Goal: Information Seeking & Learning: Learn about a topic

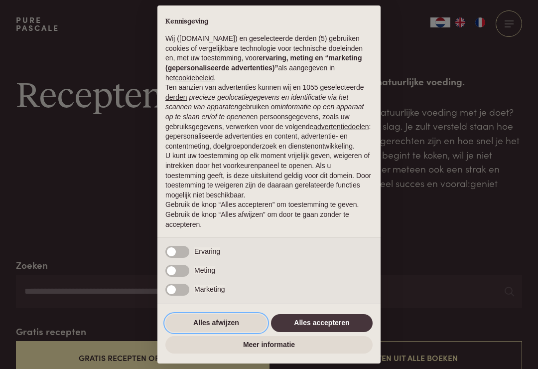
click at [217, 331] on button "Alles afwijzen" at bounding box center [216, 323] width 102 height 18
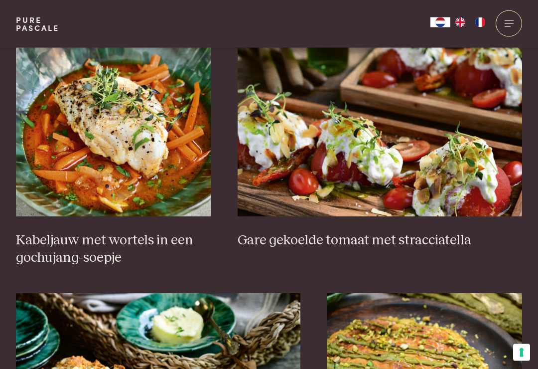
scroll to position [696, 0]
click at [521, 232] on h3 "Gare gekoelde tomaat met stracciatella" at bounding box center [380, 240] width 285 height 17
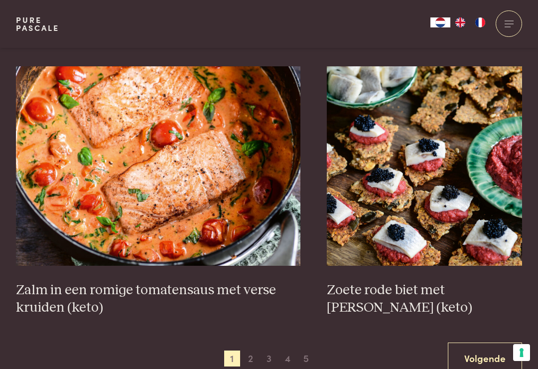
scroll to position [1736, 0]
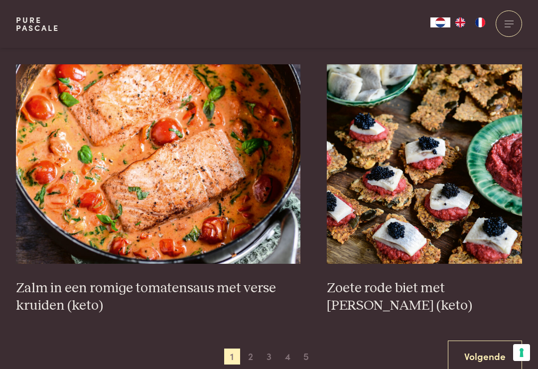
click at [61, 121] on img at bounding box center [158, 163] width 285 height 199
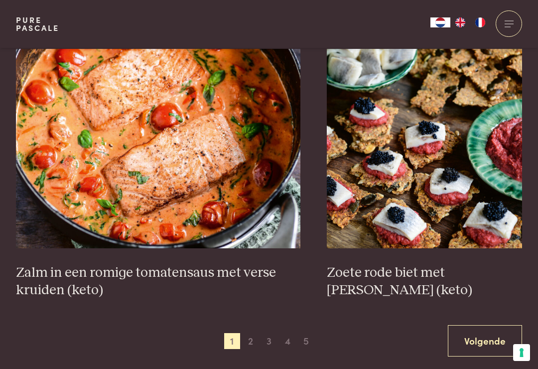
click at [488, 331] on link "Volgende" at bounding box center [485, 340] width 74 height 31
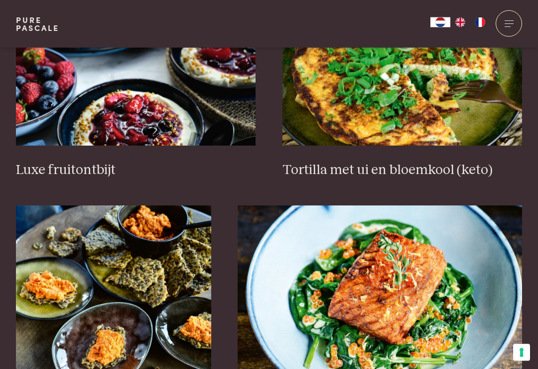
scroll to position [1302, 0]
click at [25, 161] on h3 "Luxe fruitontbijt" at bounding box center [136, 169] width 240 height 17
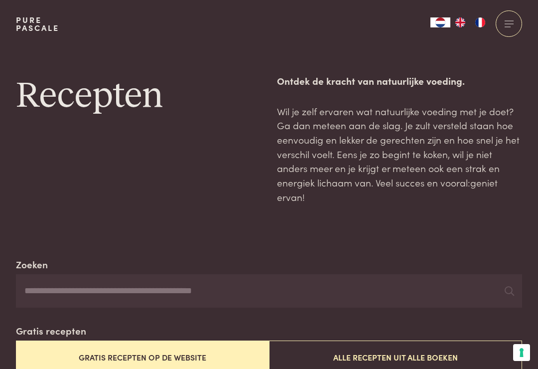
scroll to position [0, 0]
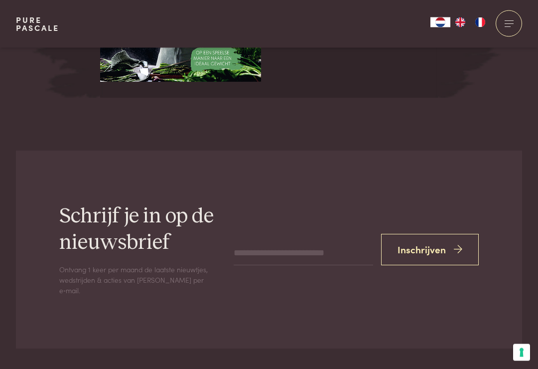
scroll to position [1785, 0]
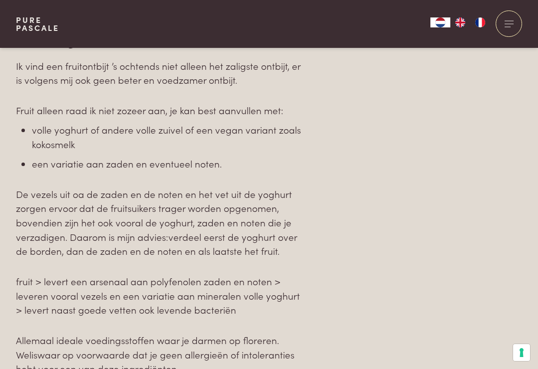
scroll to position [1080, 0]
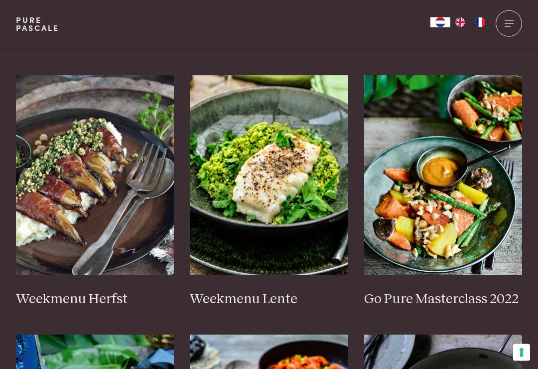
scroll to position [502, 0]
click at [61, 291] on h3 "Weekmenu Herfst" at bounding box center [95, 299] width 158 height 17
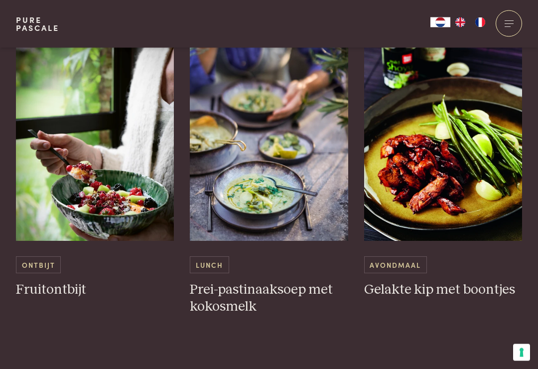
scroll to position [521, 0]
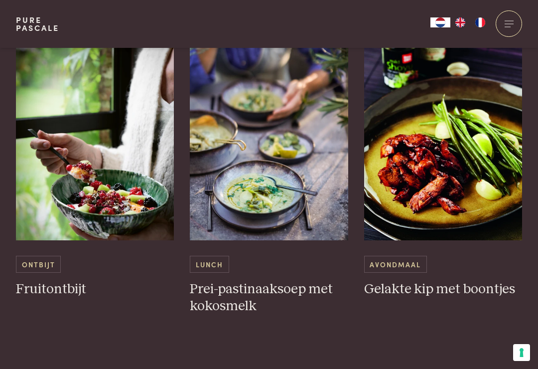
click at [437, 292] on h3 "Gelakte kip met boontjes" at bounding box center [443, 289] width 158 height 17
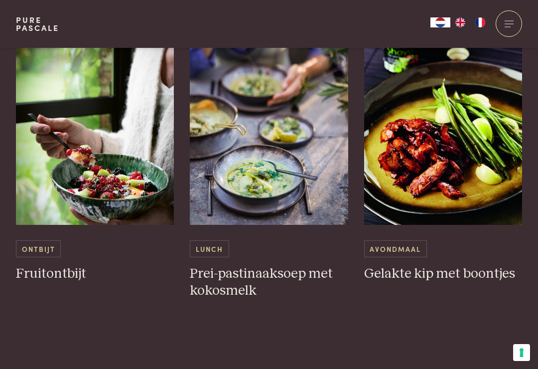
click at [63, 277] on h3 "Fruitontbijt" at bounding box center [95, 273] width 158 height 17
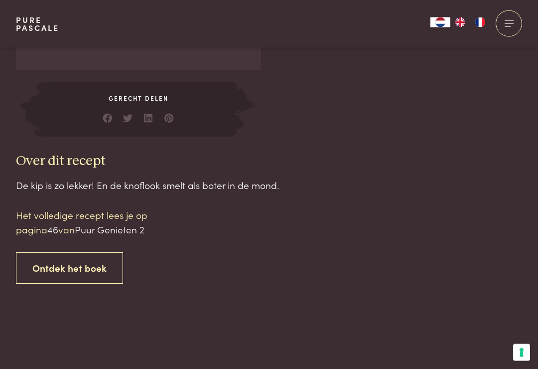
scroll to position [857, 0]
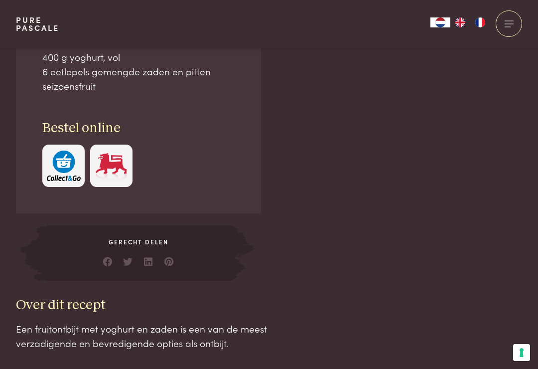
scroll to position [767, 0]
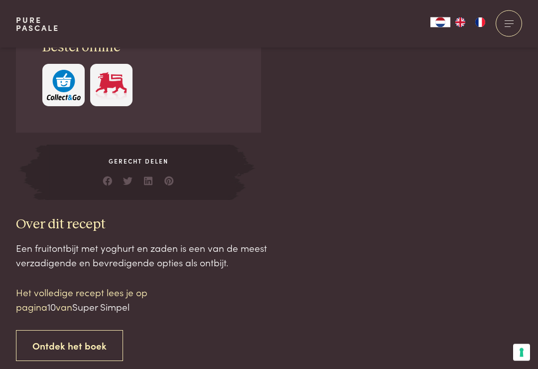
click at [102, 308] on span "Super Simpel" at bounding box center [100, 306] width 57 height 13
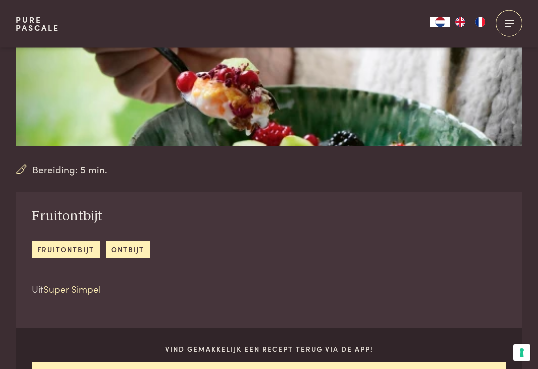
scroll to position [206, 0]
click at [81, 293] on link "Super Simpel" at bounding box center [71, 288] width 57 height 13
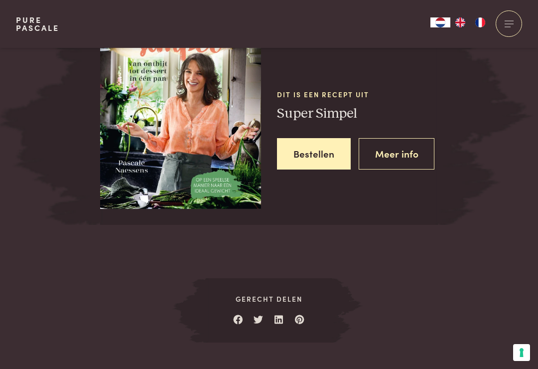
scroll to position [1228, 0]
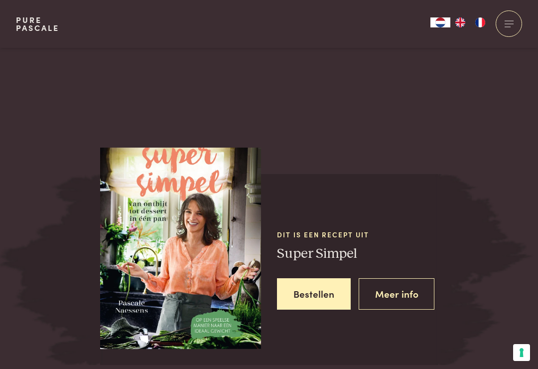
scroll to position [1243, 0]
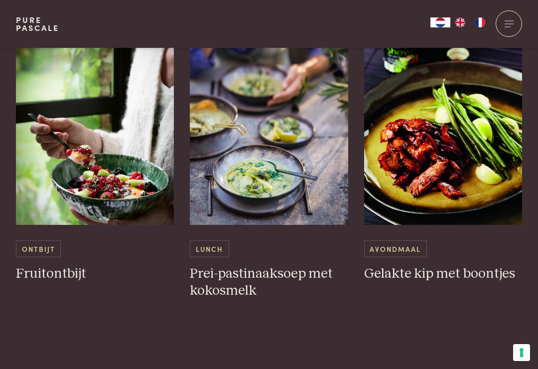
click at [270, 281] on h3 "Prei-pastinaaksoep met kokosmelk" at bounding box center [269, 282] width 158 height 34
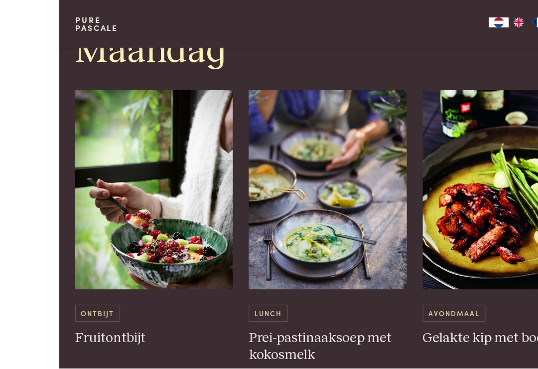
scroll to position [474, 0]
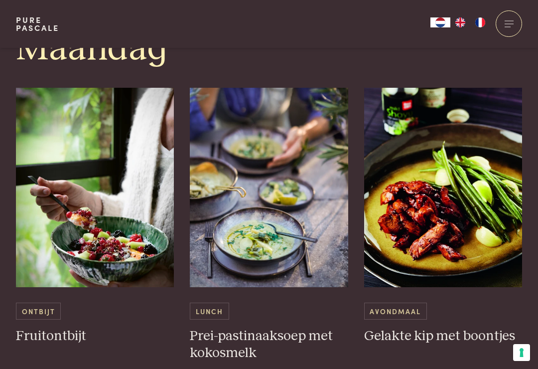
click at [98, 179] on img at bounding box center [95, 187] width 158 height 199
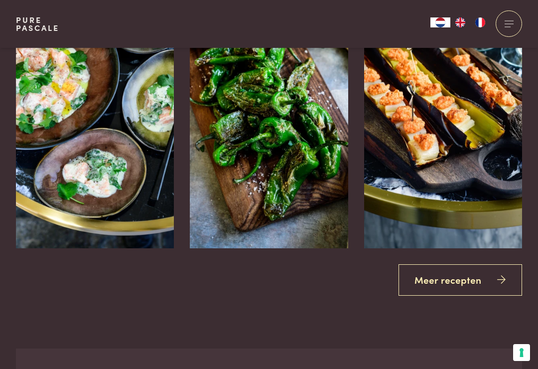
scroll to position [1720, 0]
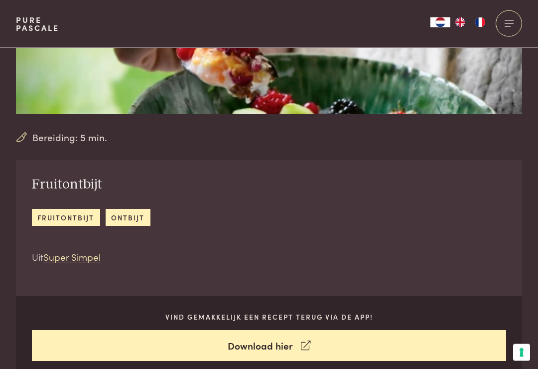
scroll to position [326, 0]
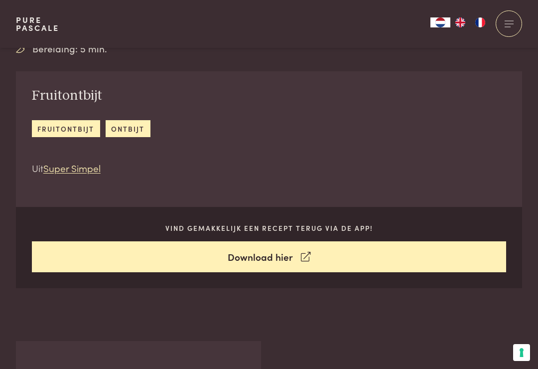
click at [136, 129] on link "ontbijt" at bounding box center [128, 128] width 45 height 16
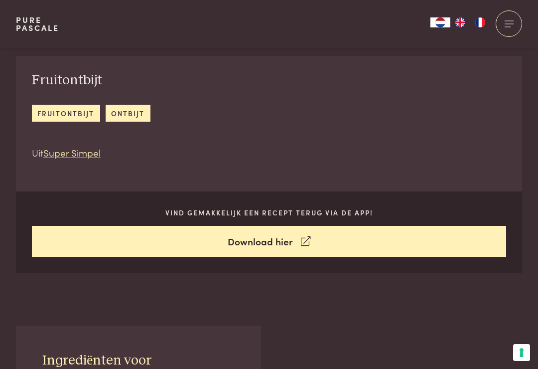
click at [39, 119] on link "fruitontbijt" at bounding box center [66, 113] width 68 height 16
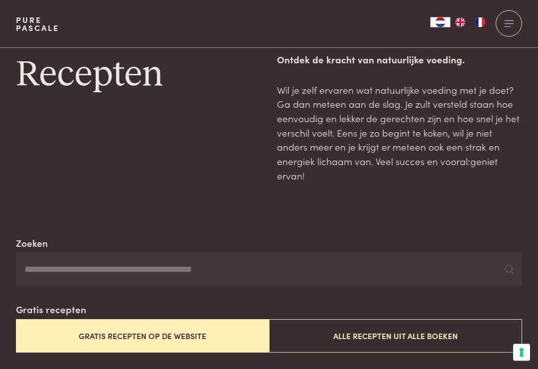
scroll to position [21, 0]
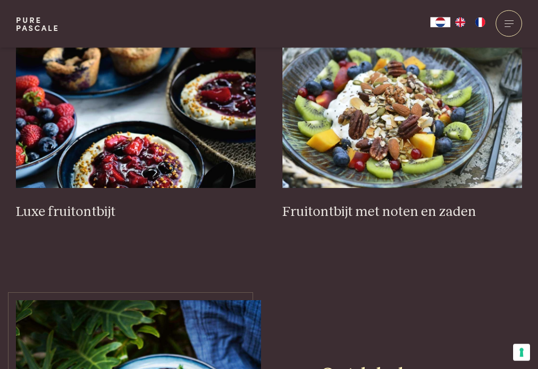
scroll to position [449, 0]
click at [96, 212] on h3 "Luxe fruitontbijt" at bounding box center [136, 211] width 240 height 17
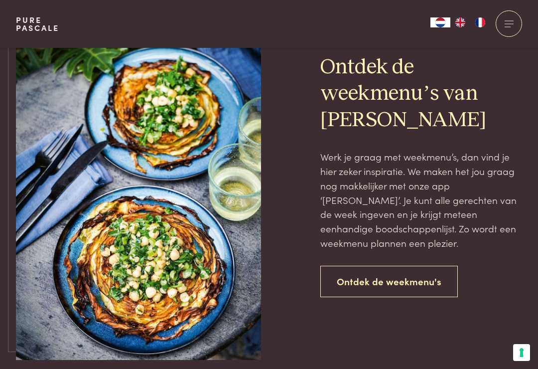
scroll to position [757, 0]
click at [406, 282] on link "Ontdek de weekmenu's" at bounding box center [389, 281] width 138 height 31
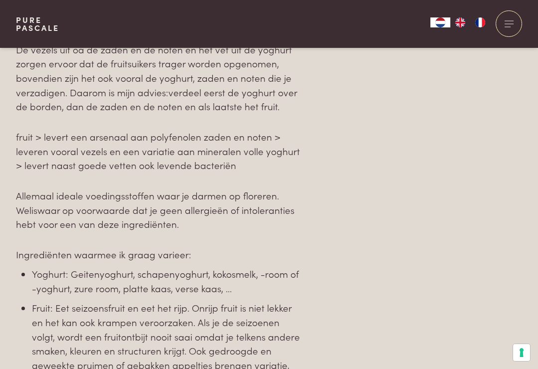
scroll to position [1230, 0]
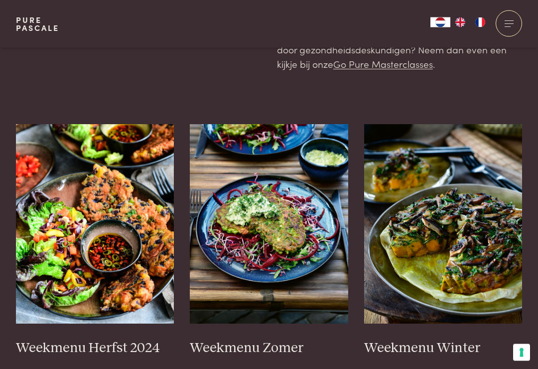
scroll to position [195, 0]
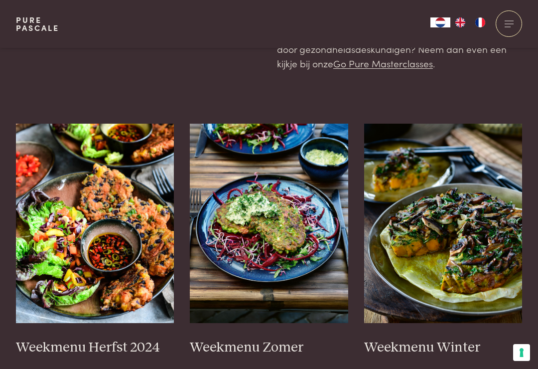
click at [130, 349] on h3 "Weekmenu Herfst 2024" at bounding box center [95, 347] width 158 height 17
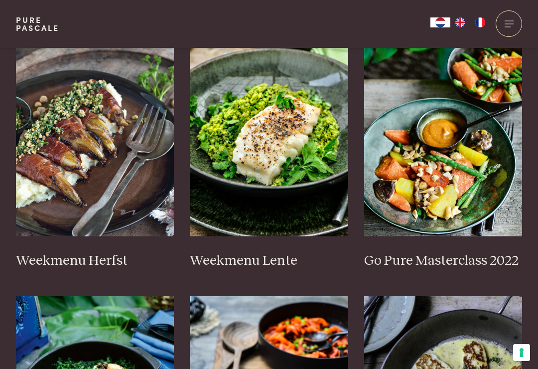
scroll to position [528, 0]
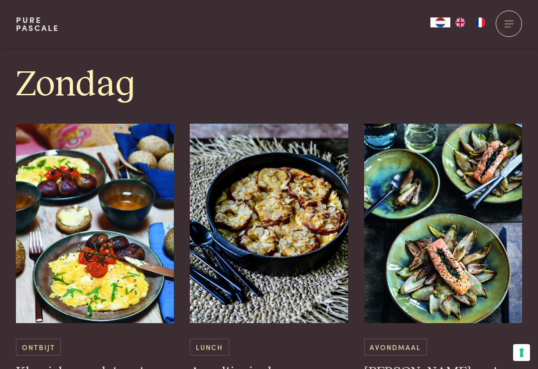
scroll to position [2862, 0]
